Goal: Information Seeking & Learning: Learn about a topic

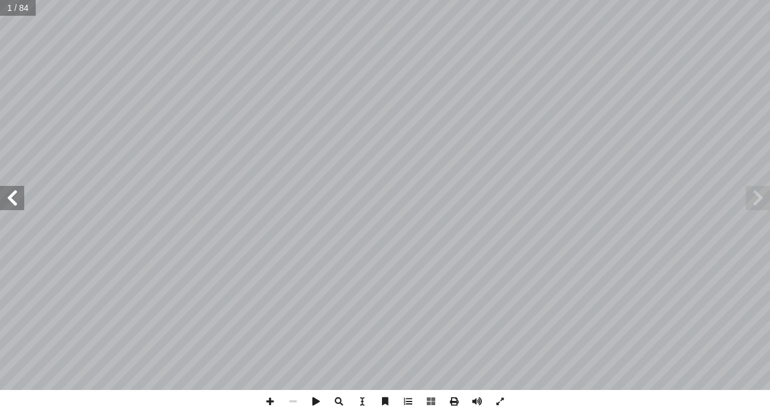
click at [14, 198] on span at bounding box center [12, 198] width 24 height 24
click at [11, 196] on span at bounding box center [12, 198] width 24 height 24
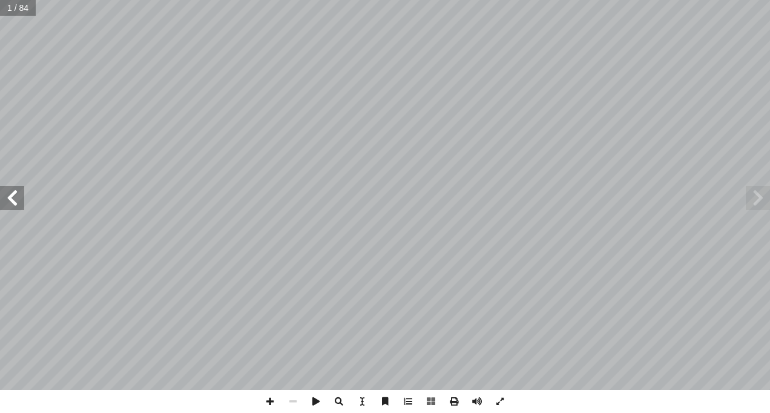
click at [11, 196] on span at bounding box center [12, 198] width 24 height 24
click at [12, 196] on span at bounding box center [12, 198] width 24 height 24
click at [17, 203] on span at bounding box center [12, 198] width 24 height 24
click at [16, 198] on span at bounding box center [12, 198] width 24 height 24
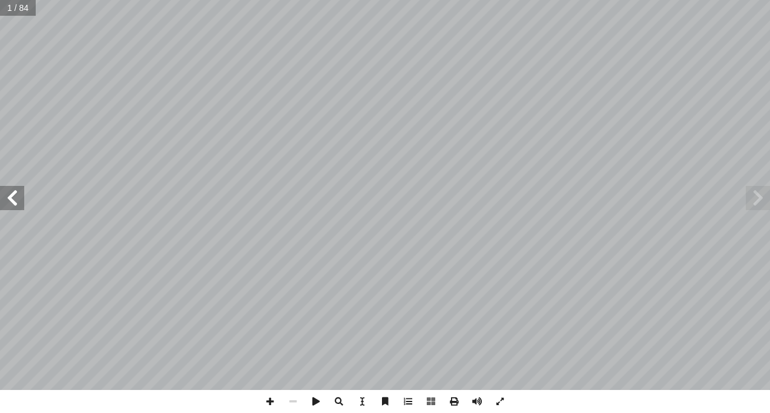
click at [18, 197] on span at bounding box center [12, 198] width 24 height 24
click at [18, 193] on span at bounding box center [12, 198] width 24 height 24
click at [18, 190] on span at bounding box center [12, 198] width 24 height 24
click at [19, 186] on div "ُ ة َّ ي ِ لام ْ س إ � ِ ال ُ ة َ ي ِ ب ْ ر َّ الت [PERSON_NAME] د. [PERSON_NAM…" at bounding box center [385, 195] width 770 height 390
click at [18, 202] on span at bounding box center [12, 198] width 24 height 24
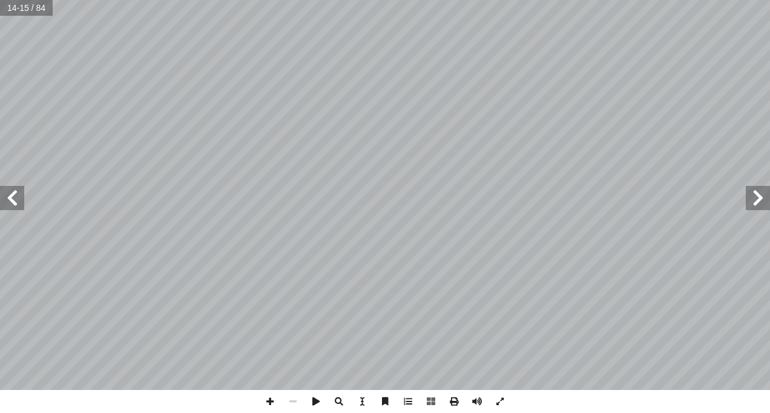
click at [18, 202] on span at bounding box center [12, 198] width 24 height 24
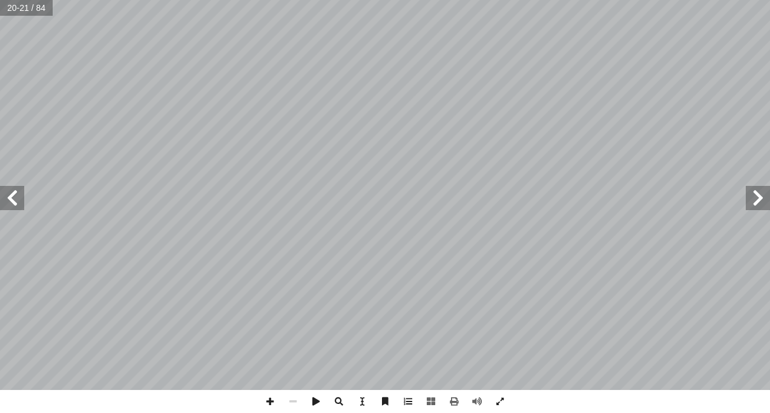
click at [758, 203] on span at bounding box center [758, 198] width 24 height 24
click at [271, 398] on span at bounding box center [270, 401] width 23 height 23
click at [15, 197] on span at bounding box center [12, 198] width 24 height 24
